Goal: Information Seeking & Learning: Check status

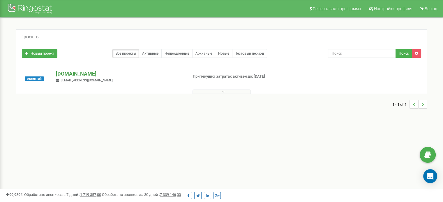
click at [73, 73] on p "[DOMAIN_NAME]" at bounding box center [119, 74] width 127 height 8
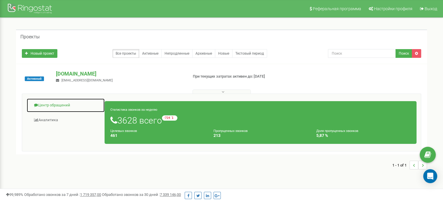
click at [62, 107] on link "Центр обращений" at bounding box center [66, 105] width 78 height 14
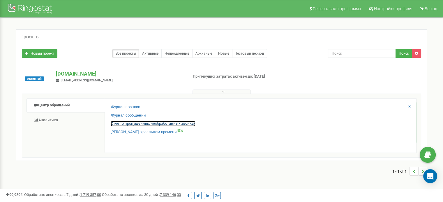
click at [146, 122] on link "Отчет о пропущенных необработанных звонках" at bounding box center [153, 124] width 85 height 6
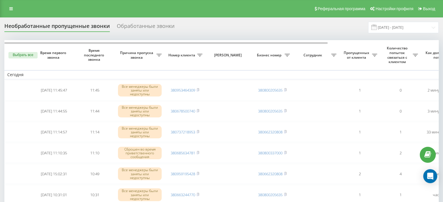
click at [162, 56] on icon at bounding box center [158, 55] width 5 height 3
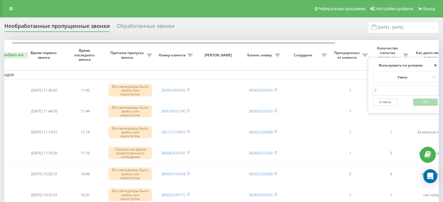
type input "0"
click button "OK" at bounding box center [425, 102] width 25 height 7
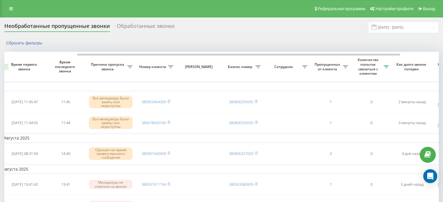
scroll to position [0, 148]
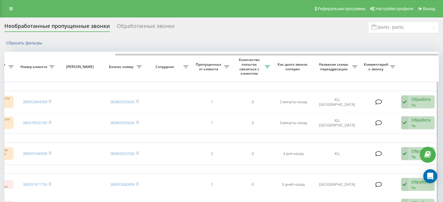
click at [14, 66] on icon at bounding box center [10, 67] width 5 height 3
type input "v"
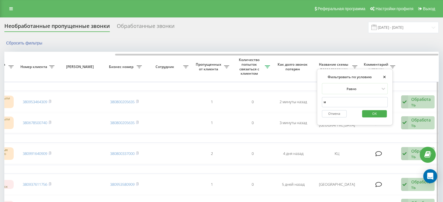
type input "[GEOGRAPHIC_DATA]"
click at [370, 113] on span "OK" at bounding box center [374, 113] width 16 height 9
